Goal: Share content

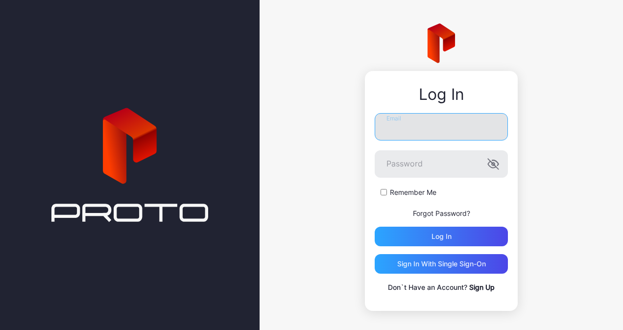
click at [415, 128] on input "Email" at bounding box center [441, 126] width 133 height 27
type input "**********"
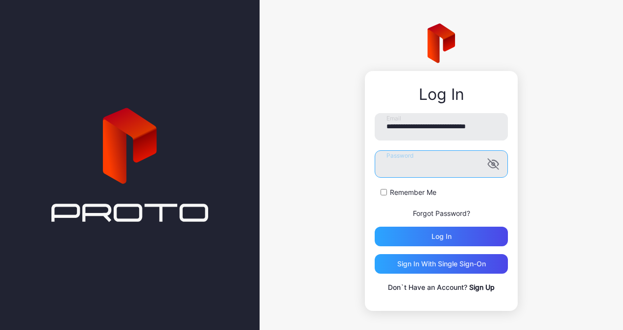
click at [375, 227] on button "Log in" at bounding box center [441, 237] width 133 height 20
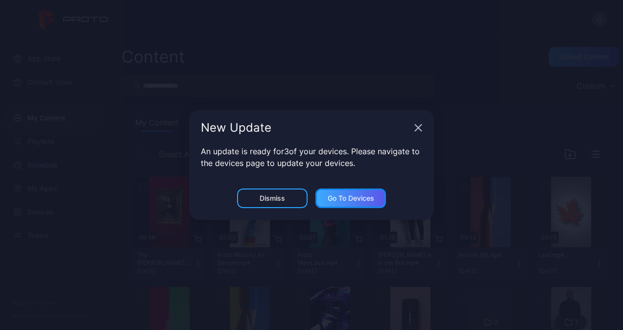
click at [341, 195] on div "Go to devices" at bounding box center [351, 199] width 47 height 8
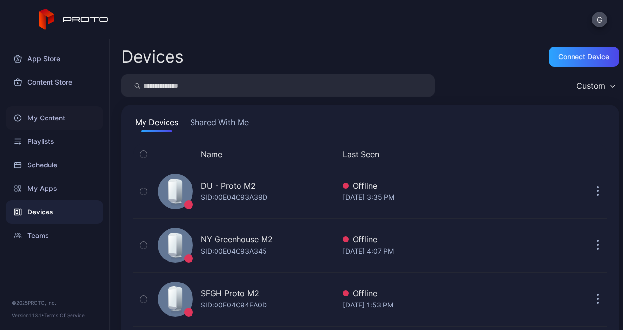
click at [45, 115] on div "My Content" at bounding box center [55, 118] width 98 height 24
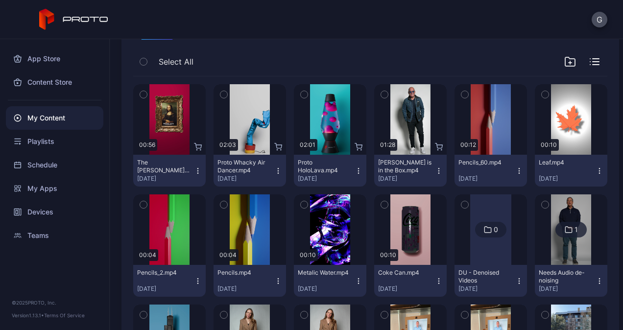
scroll to position [92, 0]
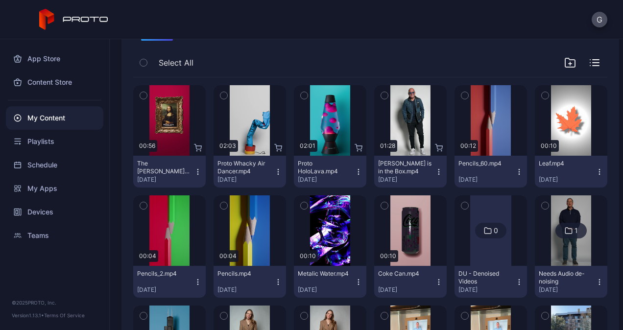
click at [435, 172] on icon "button" at bounding box center [439, 172] width 8 height 8
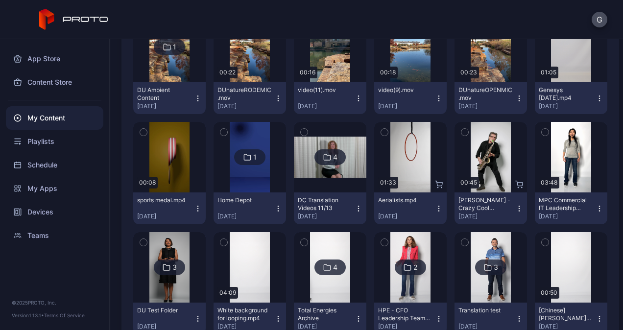
scroll to position [497, 0]
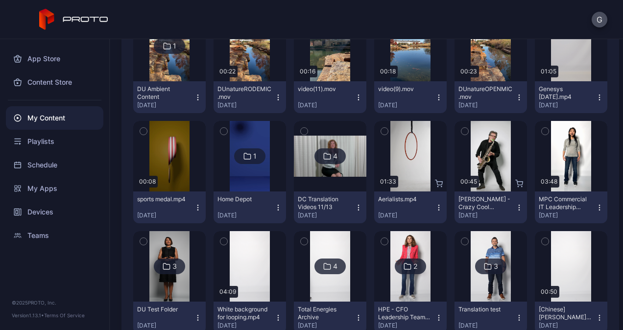
click at [515, 208] on icon "button" at bounding box center [519, 208] width 8 height 8
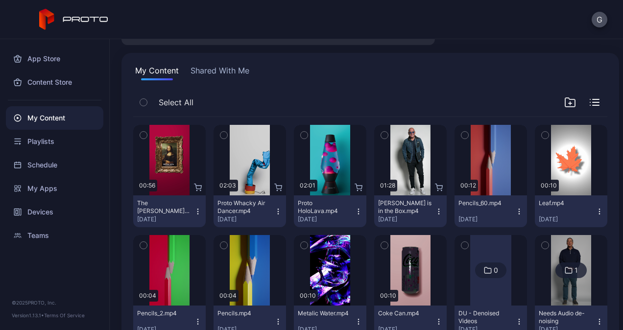
scroll to position [51, 0]
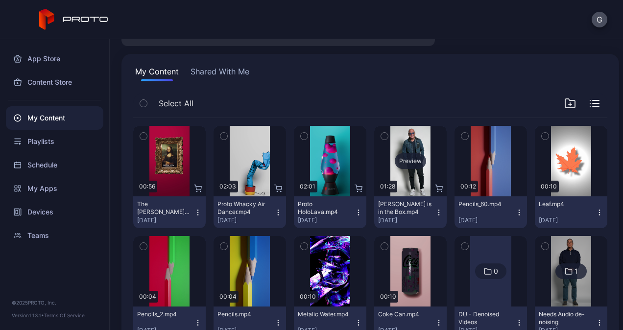
click at [402, 151] on div "Preview" at bounding box center [410, 161] width 73 height 71
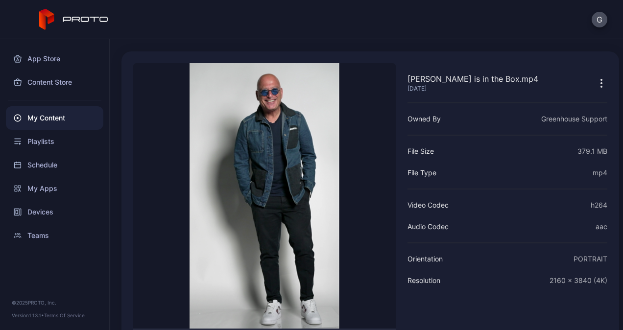
scroll to position [29, 0]
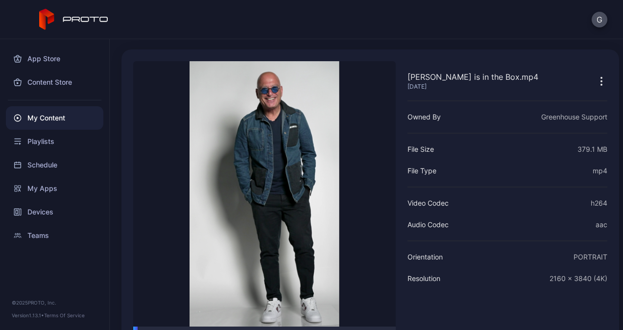
click at [596, 76] on icon "button" at bounding box center [602, 81] width 12 height 12
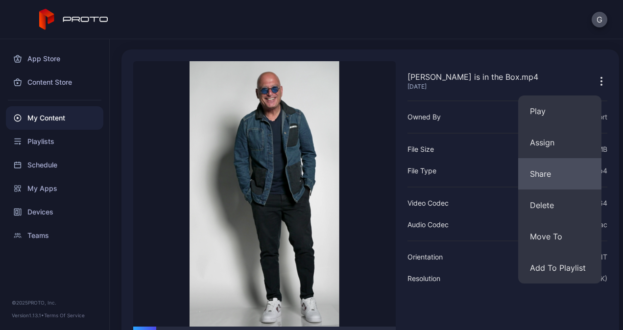
click at [545, 177] on button "Share" at bounding box center [559, 173] width 83 height 31
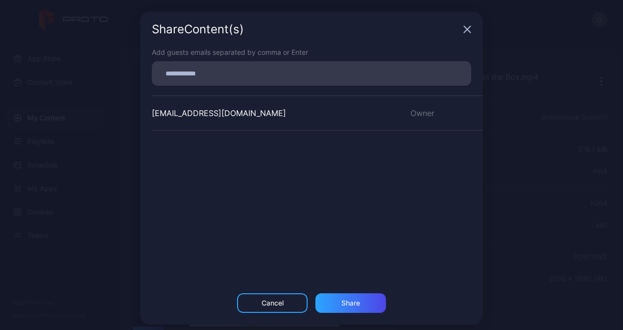
click at [315, 76] on input at bounding box center [312, 73] width 308 height 13
click at [528, 138] on div "Share Content (s) Add guests emails separated by comma or Enter [EMAIL_ADDRESS]…" at bounding box center [311, 168] width 623 height 337
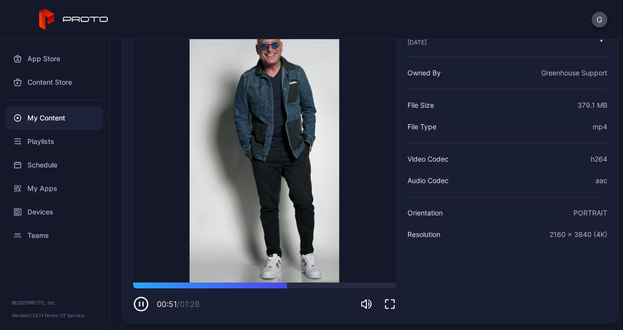
scroll to position [74, 0]
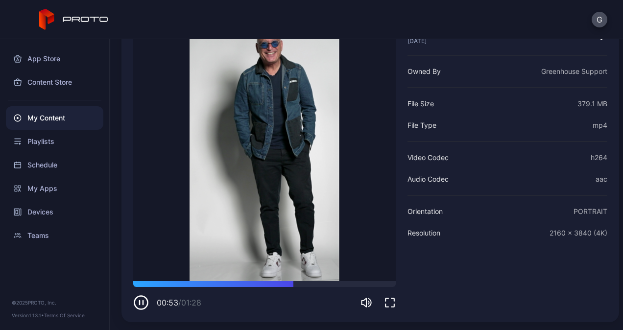
click at [136, 297] on icon "button" at bounding box center [141, 303] width 16 height 16
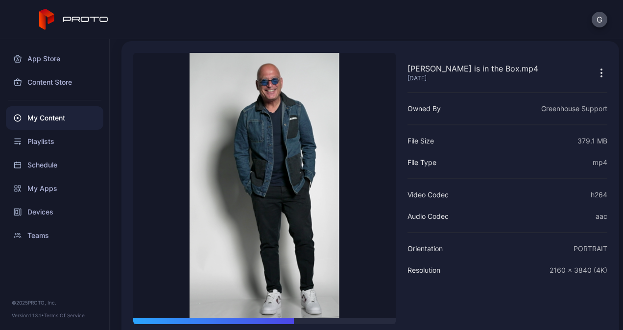
scroll to position [36, 0]
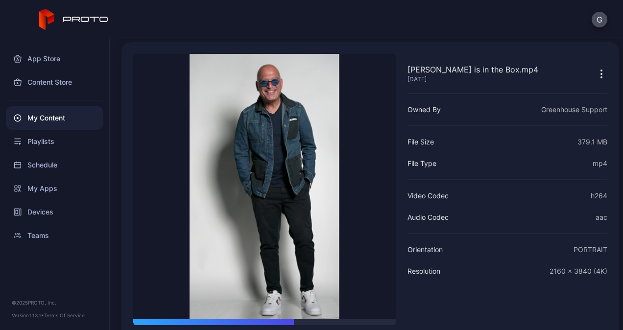
click at [596, 72] on icon "button" at bounding box center [602, 74] width 12 height 12
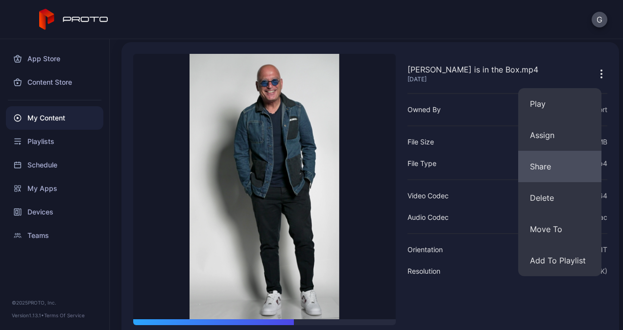
click at [551, 169] on button "Share" at bounding box center [559, 166] width 83 height 31
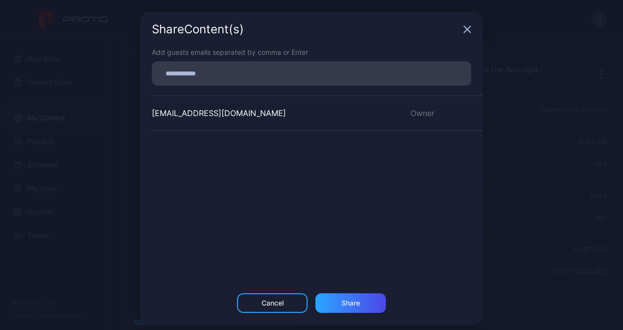
click at [376, 75] on input at bounding box center [312, 73] width 308 height 13
paste input
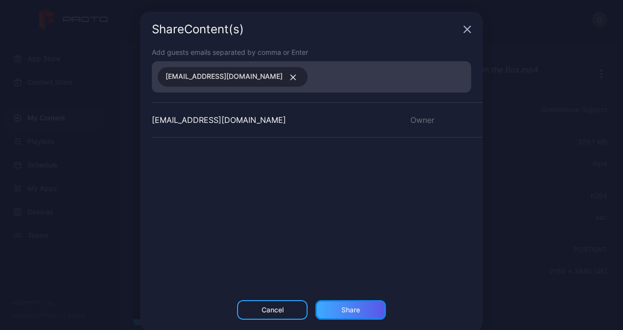
click at [345, 304] on div "Share" at bounding box center [351, 310] width 71 height 20
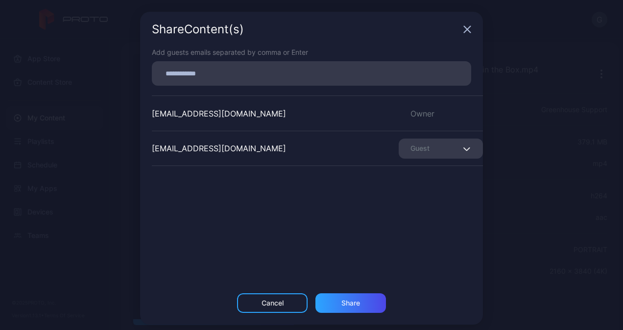
click at [444, 153] on div "Guest" at bounding box center [441, 149] width 84 height 20
click at [294, 255] on div "Add guests emails separated by comma or Enter [EMAIL_ADDRESS][DOMAIN_NAME] Owne…" at bounding box center [311, 170] width 343 height 246
click at [464, 26] on icon "button" at bounding box center [468, 29] width 8 height 8
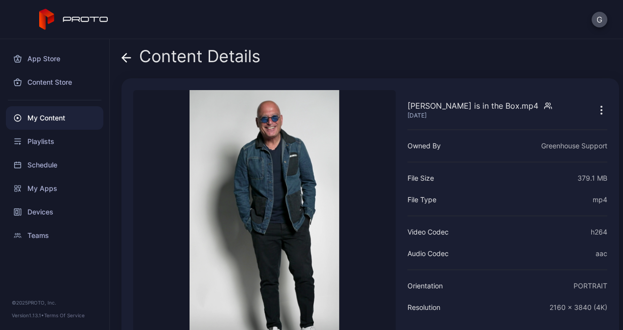
click at [274, 191] on video "Sorry, your browser doesn‘t support embedded videos" at bounding box center [264, 223] width 263 height 266
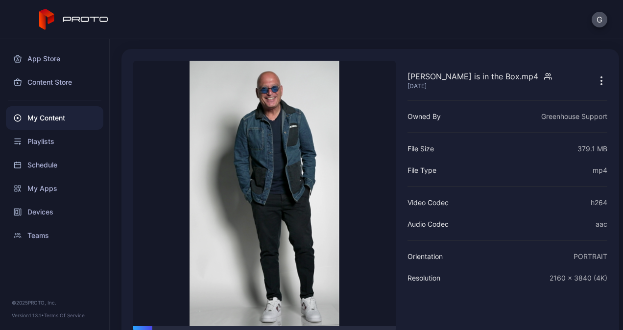
scroll to position [74, 0]
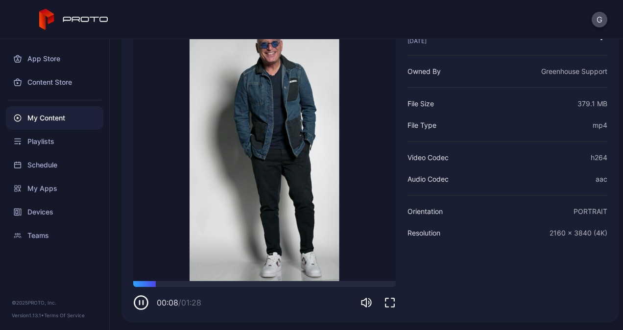
click at [144, 304] on icon "button" at bounding box center [141, 303] width 16 height 16
